Goal: Task Accomplishment & Management: Manage account settings

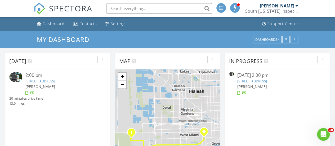
click at [34, 80] on link "[STREET_ADDRESS]" at bounding box center [40, 81] width 30 height 5
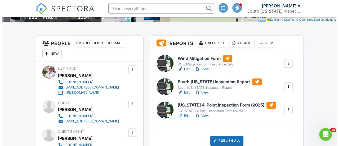
scroll to position [120, 0]
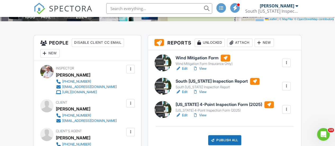
click at [241, 42] on div "Attach" at bounding box center [239, 42] width 25 height 8
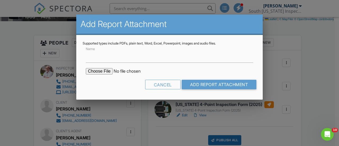
click at [100, 71] on input "file" at bounding box center [131, 71] width 90 height 6
type input "C:\fakepath\BuildFaxReport_20250827171701865168-671J07-766124453.pdf"
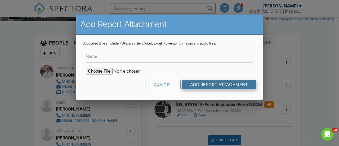
click at [193, 84] on input "Add Report Attachment" at bounding box center [219, 85] width 75 height 10
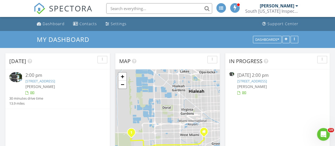
click at [55, 80] on link "15540 SW 20th ln , Miami, FL 33185" at bounding box center [40, 81] width 30 height 5
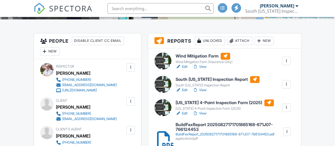
click at [203, 66] on link "View" at bounding box center [200, 66] width 14 height 5
click at [204, 90] on link "View" at bounding box center [200, 89] width 14 height 5
click at [205, 113] on link "View" at bounding box center [200, 113] width 14 height 5
